Goal: Navigation & Orientation: Find specific page/section

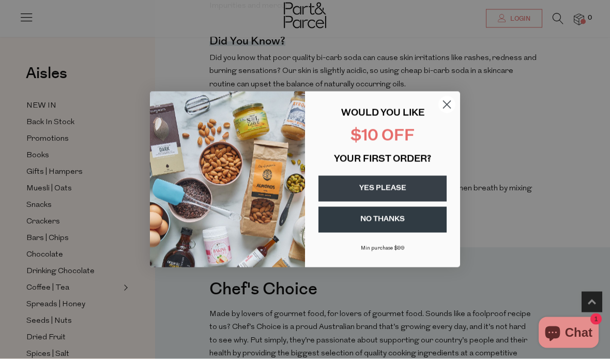
scroll to position [605, 0]
click at [449, 108] on icon "Close dialog" at bounding box center [446, 104] width 7 height 7
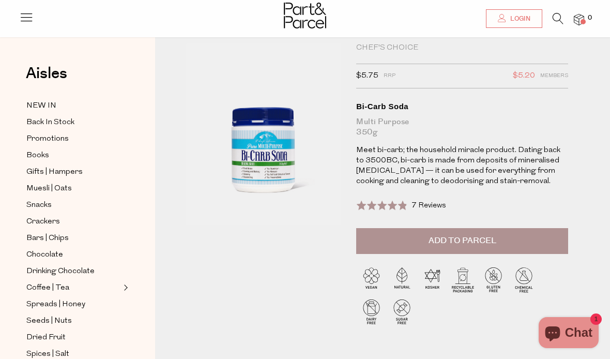
scroll to position [0, 0]
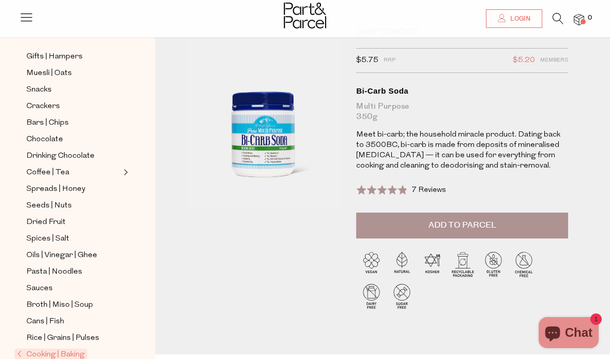
scroll to position [113, 0]
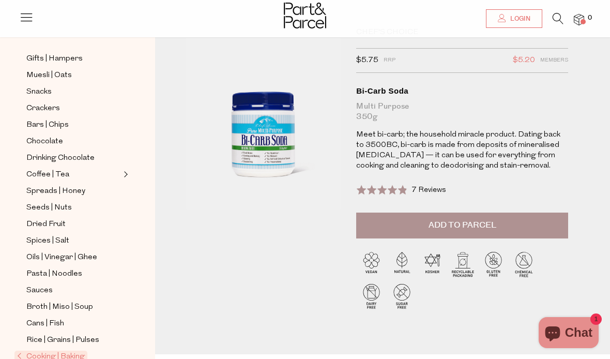
click at [58, 317] on span "Cans | Fish" at bounding box center [45, 323] width 38 height 12
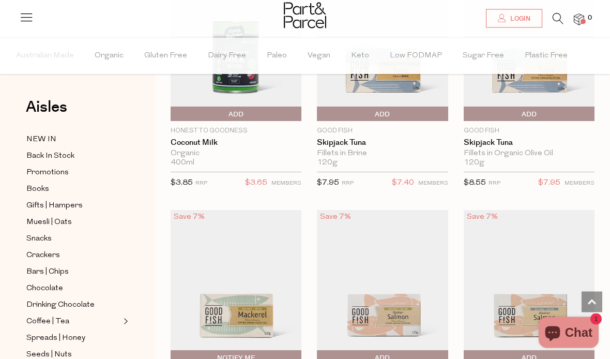
scroll to position [1359, 0]
